Goal: Task Accomplishment & Management: Use online tool/utility

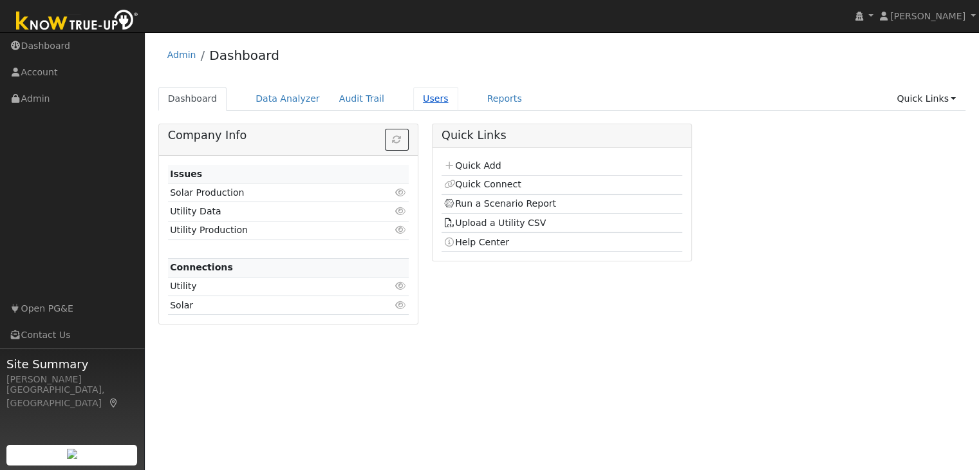
click at [413, 103] on link "Users" at bounding box center [435, 99] width 45 height 24
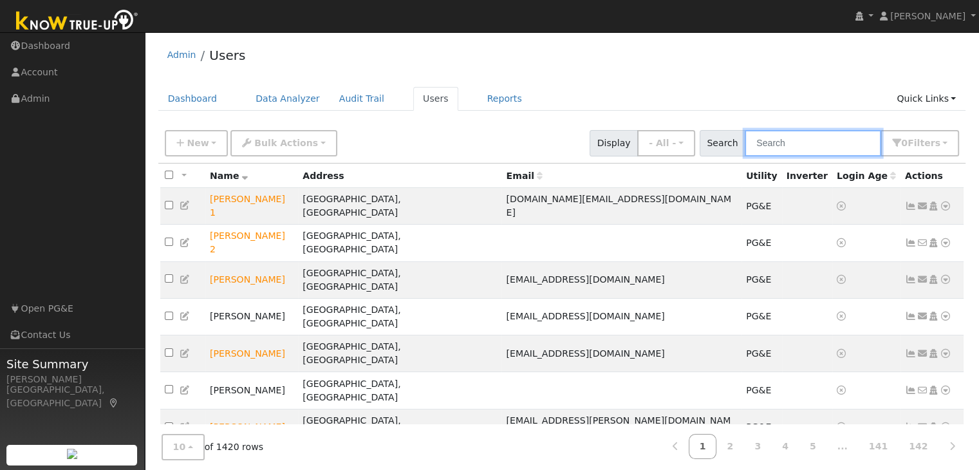
click at [772, 140] on input "text" at bounding box center [812, 143] width 136 height 26
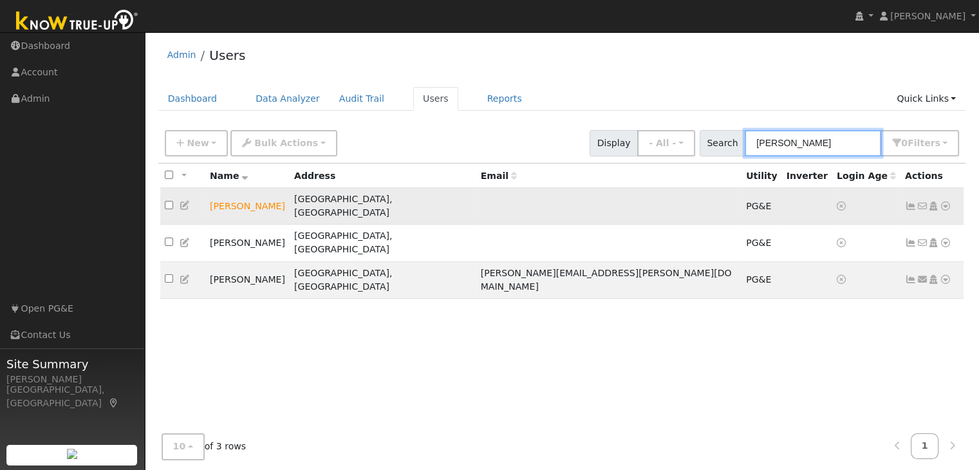
type input "brooks"
click at [948, 201] on icon at bounding box center [945, 205] width 12 height 9
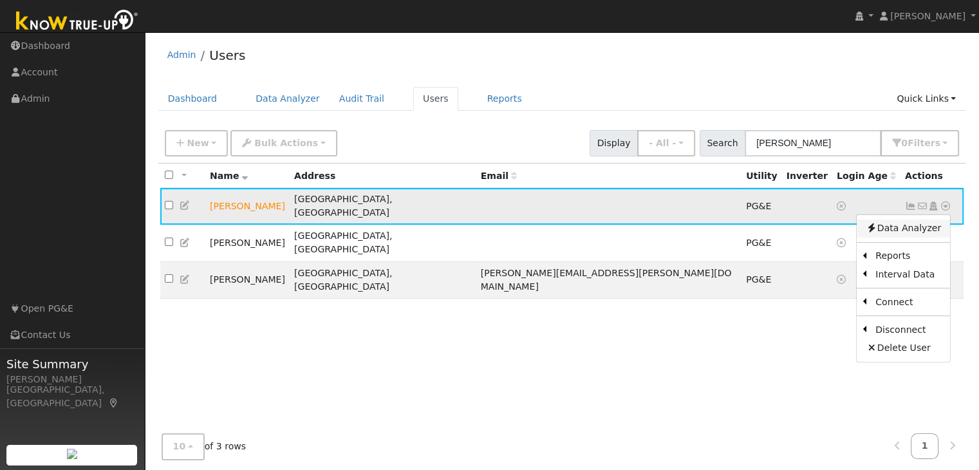
click at [919, 219] on link "Data Analyzer" at bounding box center [902, 228] width 93 height 18
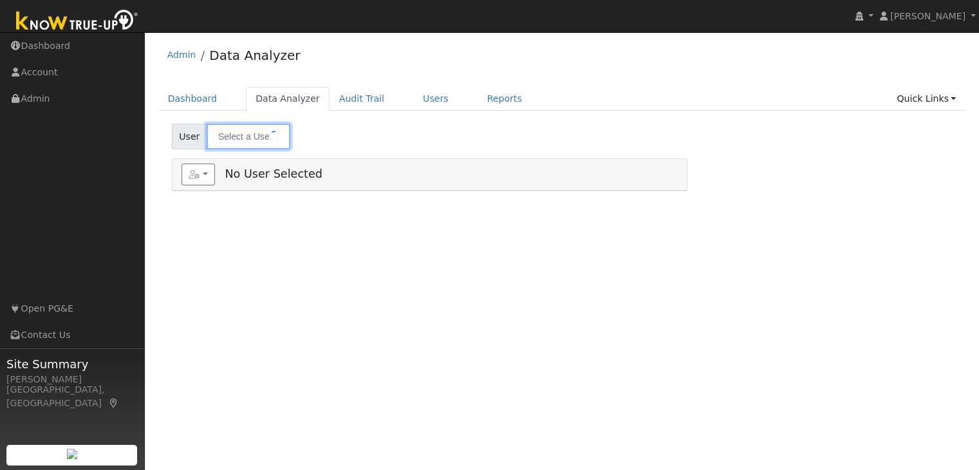
type input "[PERSON_NAME]"
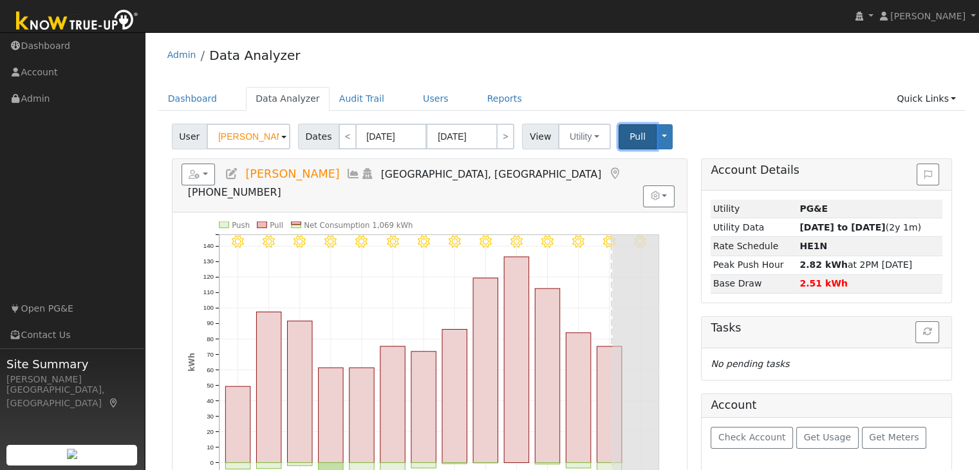
click at [629, 142] on button "Pull" at bounding box center [637, 136] width 38 height 25
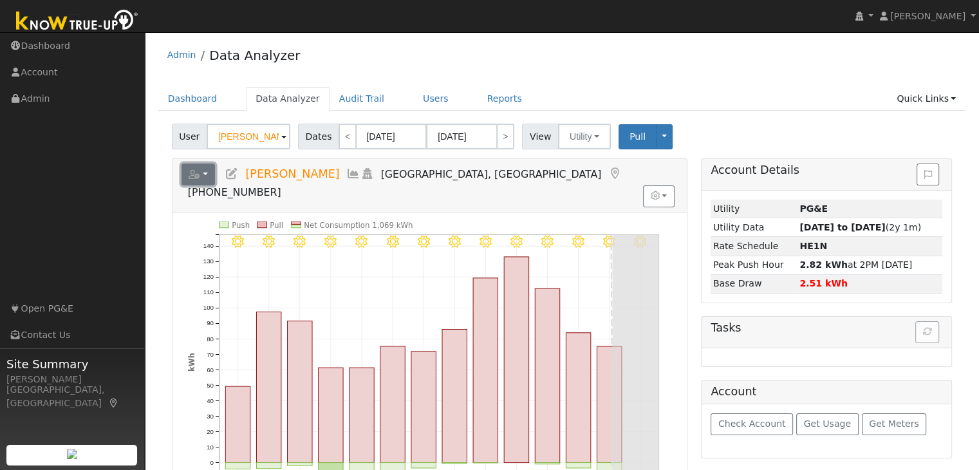
click at [208, 181] on button "button" at bounding box center [198, 174] width 34 height 22
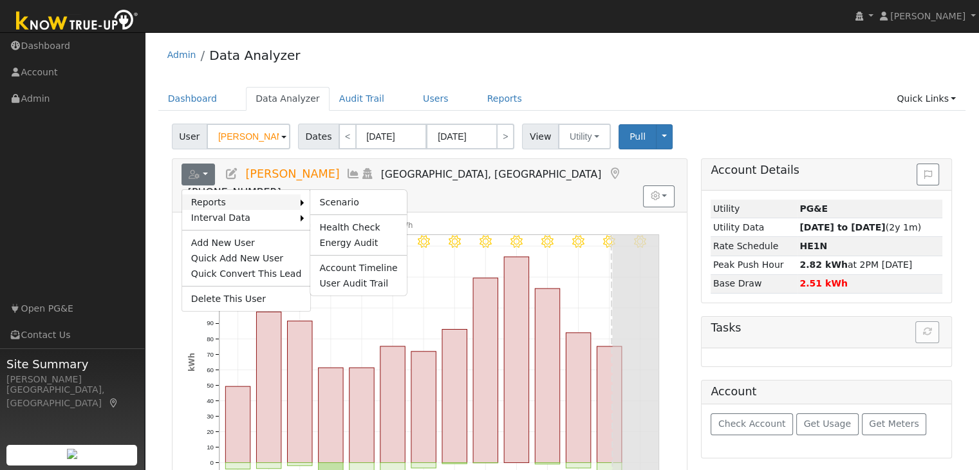
click at [203, 204] on link "Reports" at bounding box center [241, 201] width 119 height 15
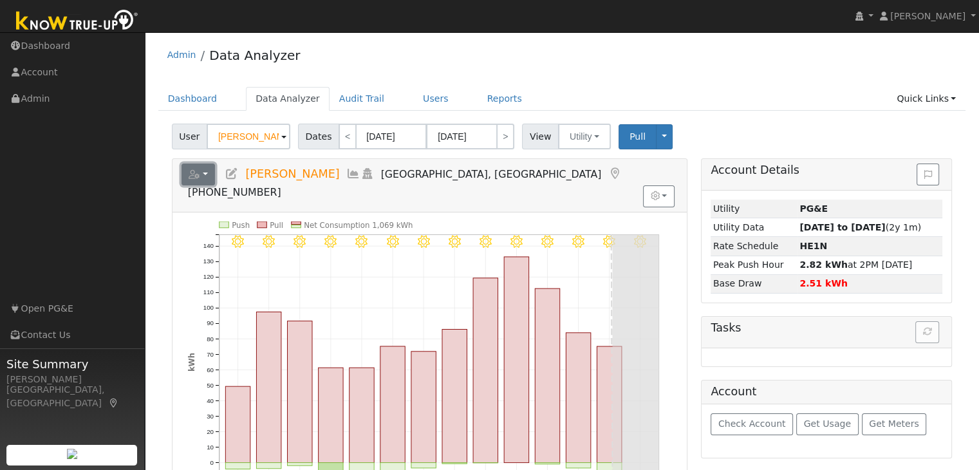
click at [196, 172] on icon "button" at bounding box center [195, 174] width 12 height 9
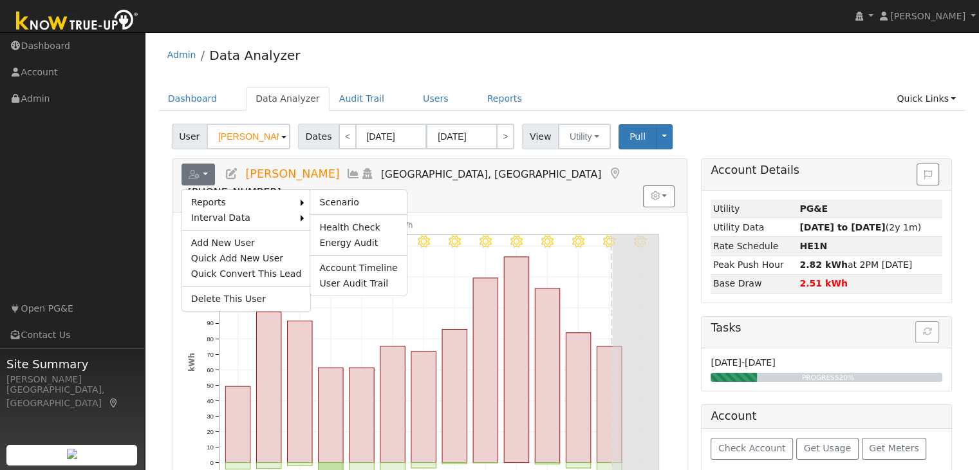
click at [329, 247] on ul "Scenario Health Check Energy Audit Account Timeline User Audit Trail" at bounding box center [357, 242] width 97 height 107
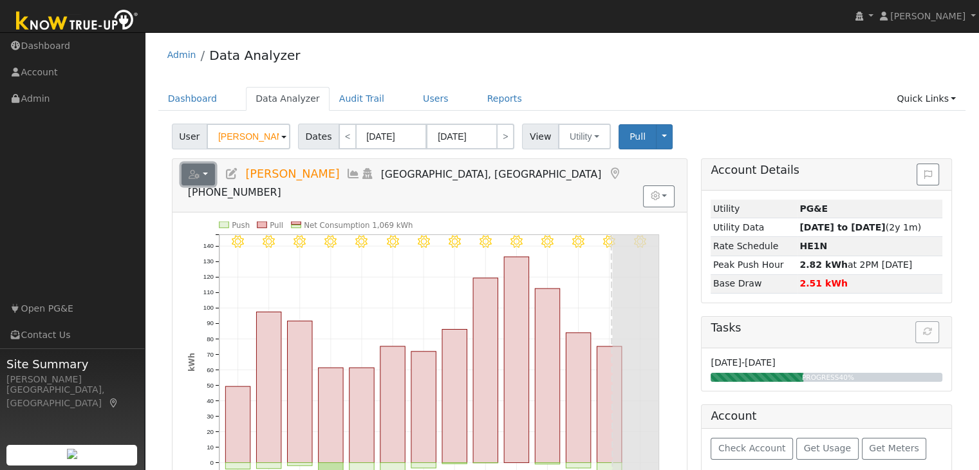
click at [206, 174] on button "button" at bounding box center [198, 174] width 34 height 22
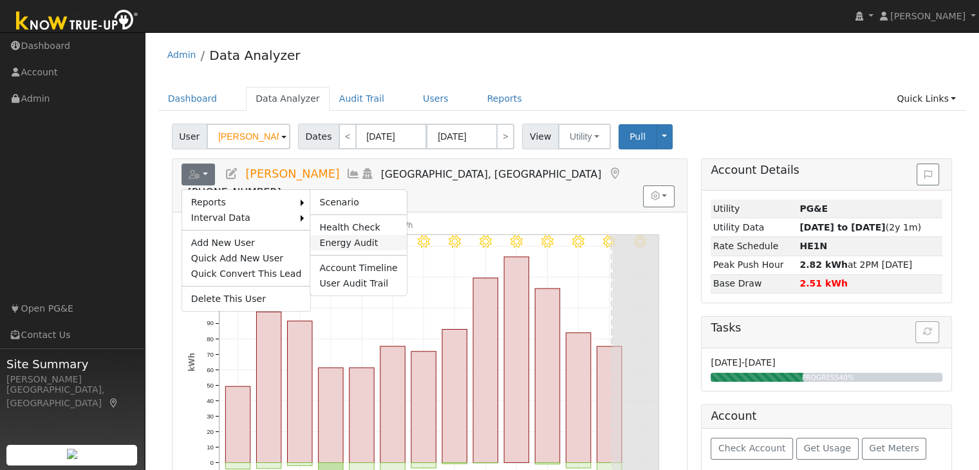
click at [334, 241] on link "Energy Audit" at bounding box center [358, 242] width 96 height 15
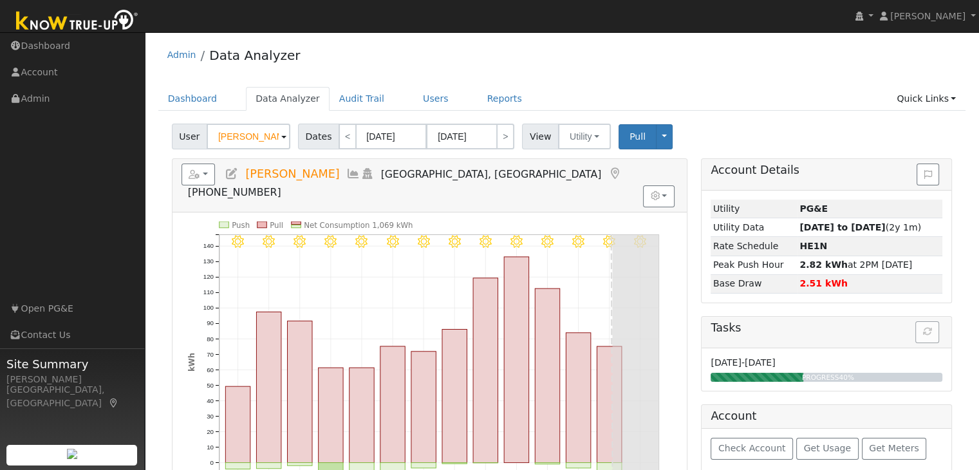
click at [334, 241] on icon "8/14 - Clear 8/13 - Clear 8/12 - Clear 8/11 - Clear 8/10 - Clear 8/09 - Clear 8…" at bounding box center [429, 377] width 483 height 312
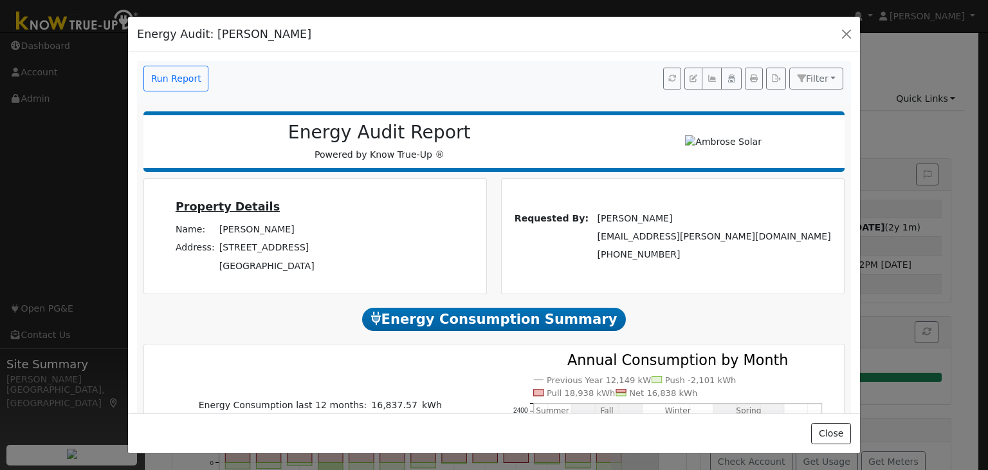
click at [479, 331] on span "Energy Consumption Summary" at bounding box center [494, 319] width 264 height 23
click at [483, 324] on span "Energy Consumption Summary" at bounding box center [494, 319] width 264 height 23
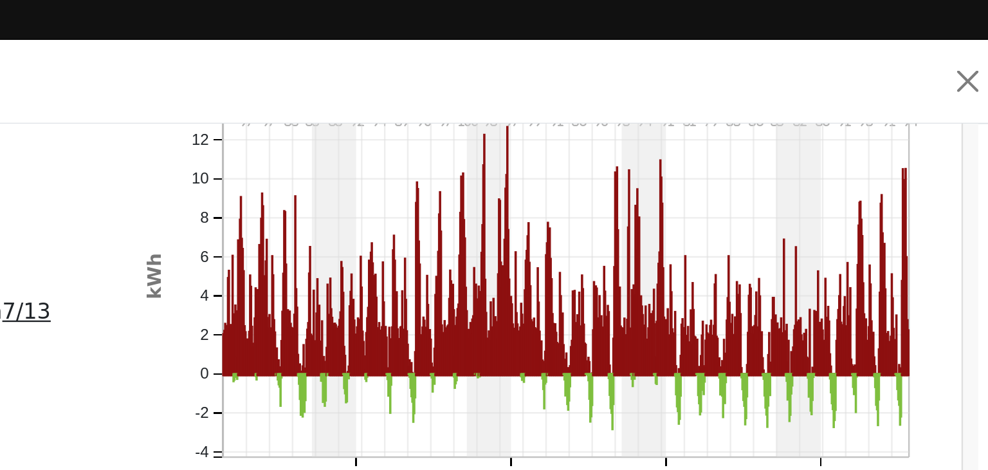
scroll to position [1140, 0]
